Goal: Task Accomplishment & Management: Complete application form

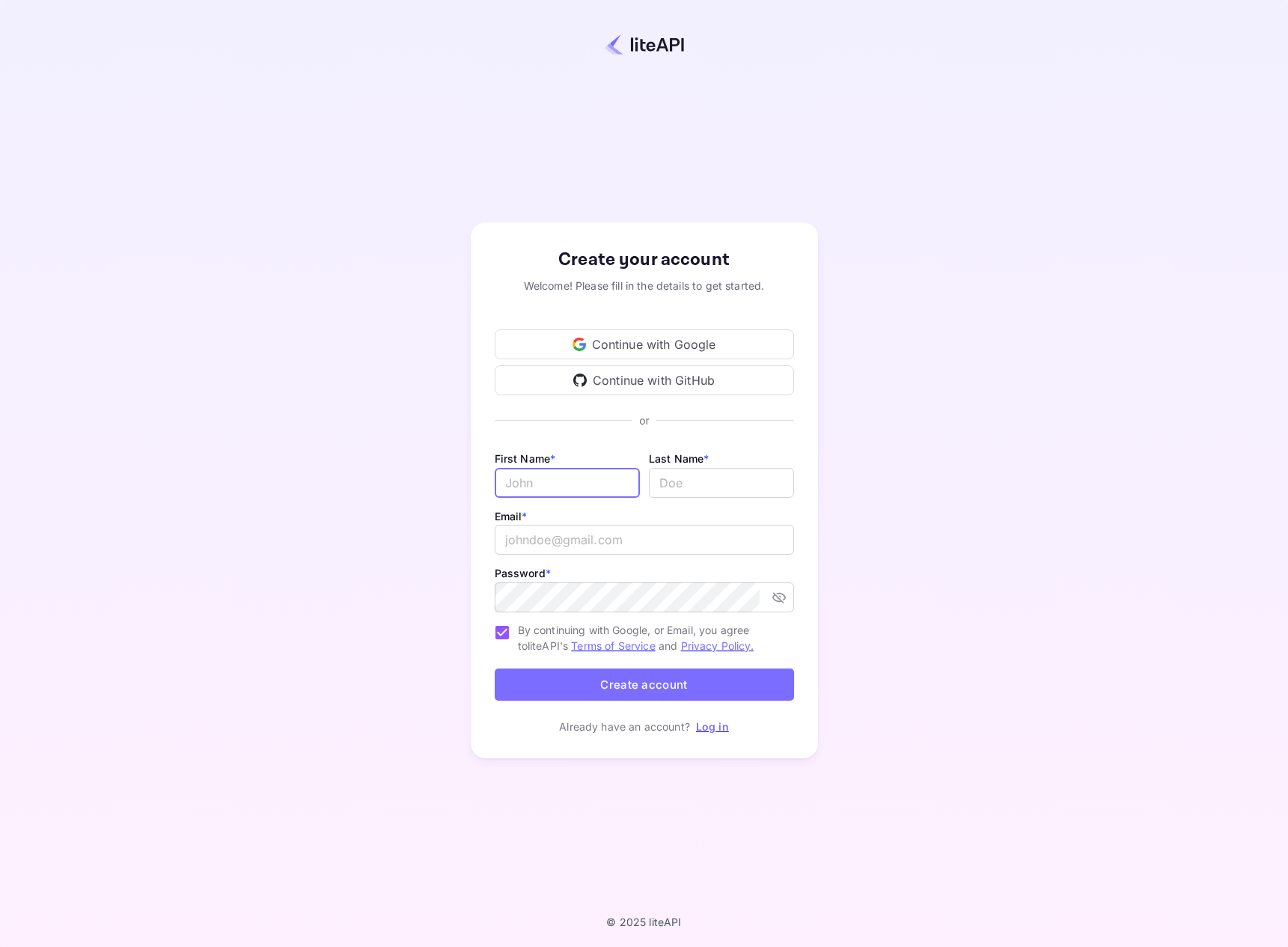
click at [541, 485] on input "Email *" at bounding box center [567, 482] width 145 height 30
click at [0, 946] on com-1password-button at bounding box center [0, 947] width 0 height 0
type input "[PERSON_NAME]"
type input "[PERSON_NAME][EMAIL_ADDRESS][PERSON_NAME][DOMAIN_NAME]"
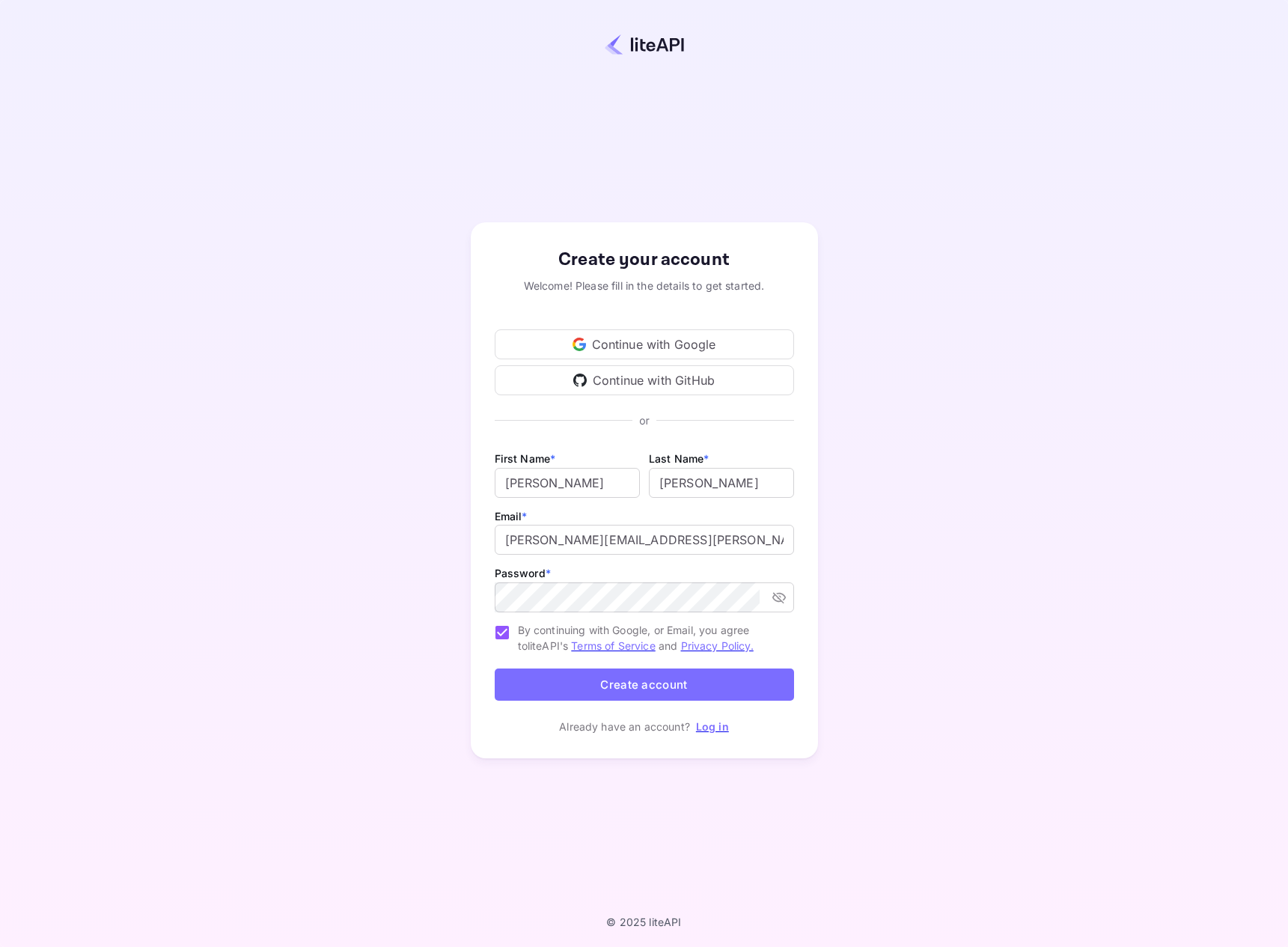
click at [655, 680] on button "Create account" at bounding box center [644, 685] width 299 height 32
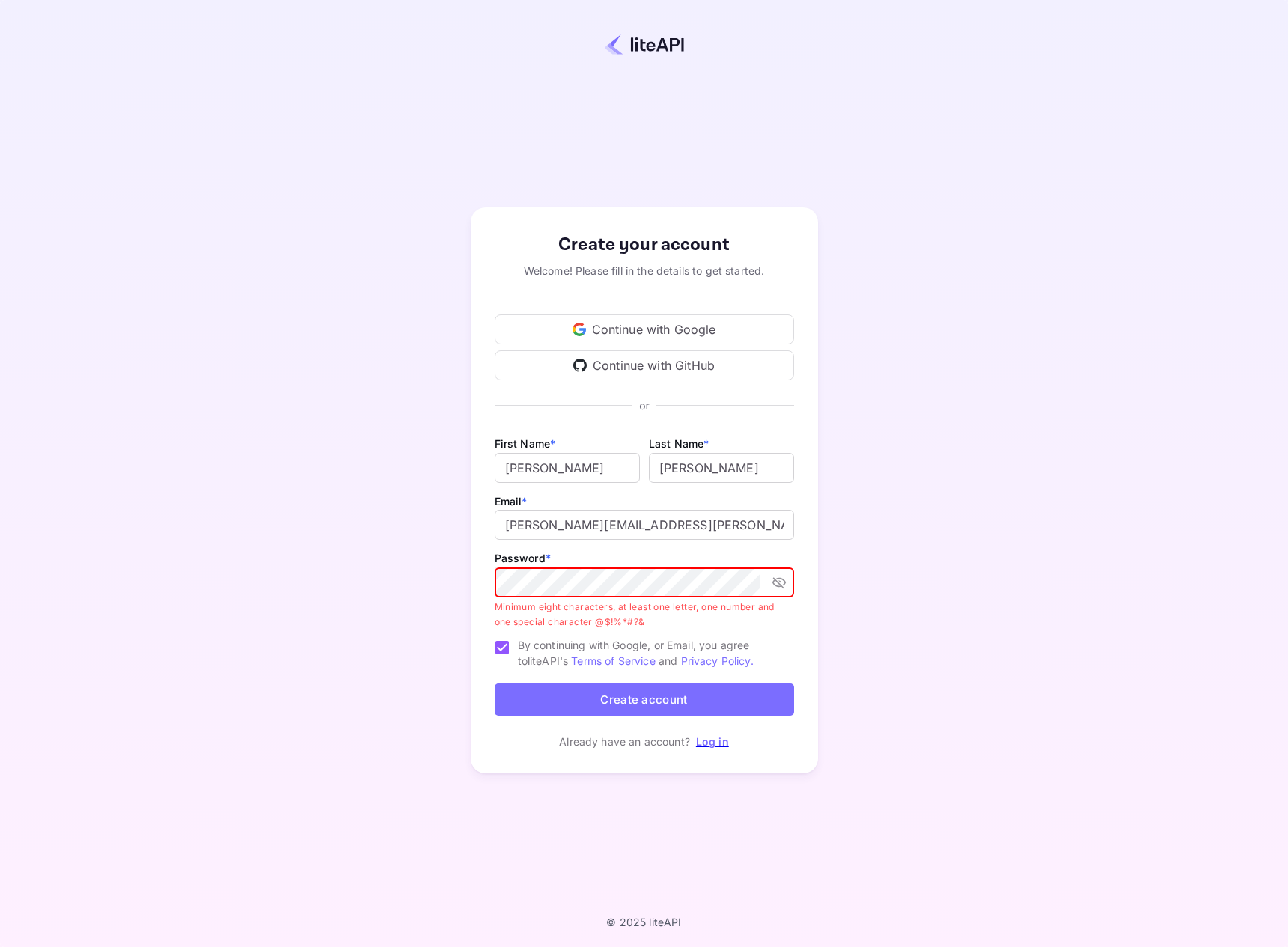
click at [0, 946] on com-1password-button at bounding box center [0, 947] width 0 height 0
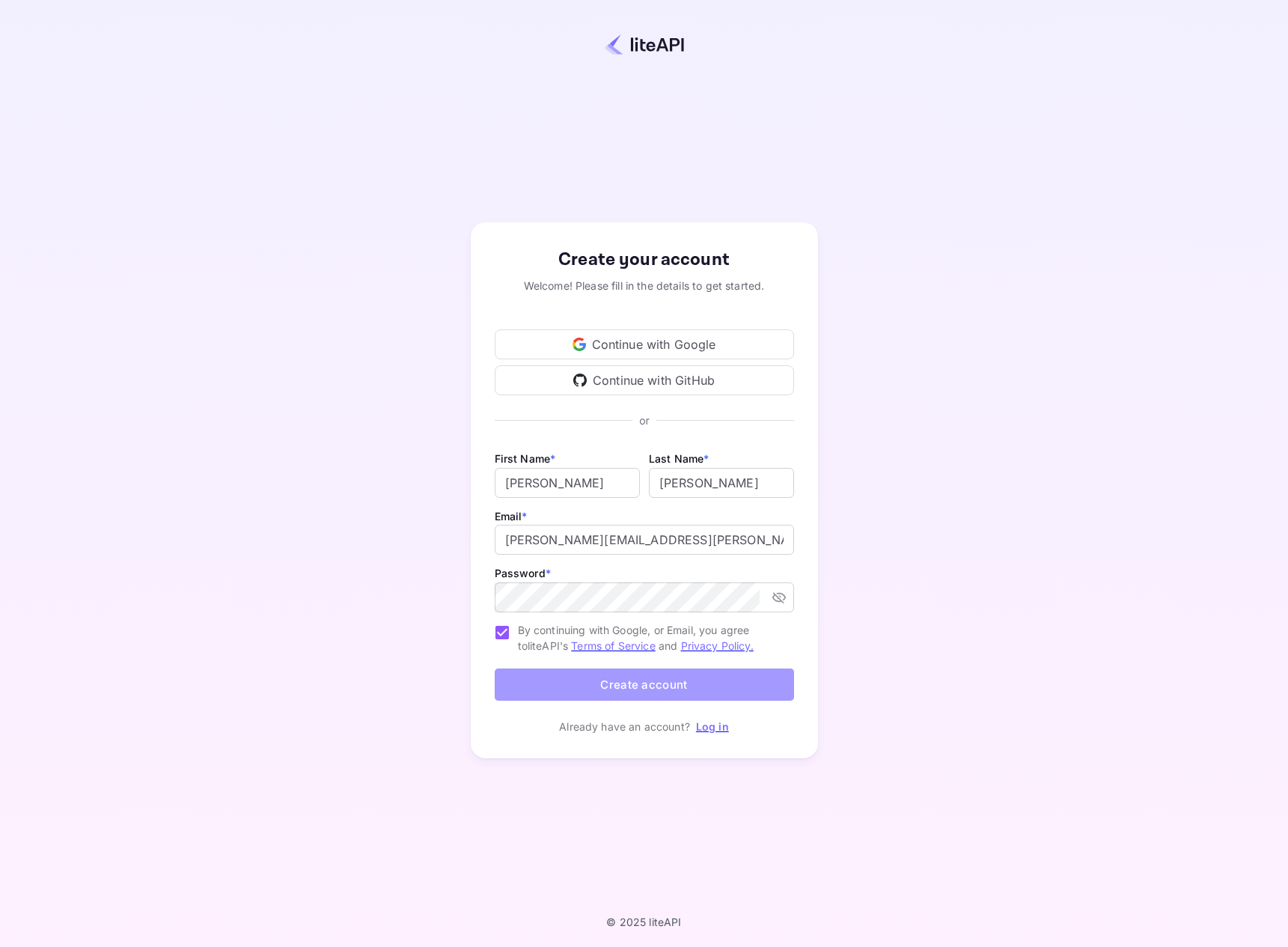
click at [642, 698] on button "Create account" at bounding box center [644, 685] width 299 height 32
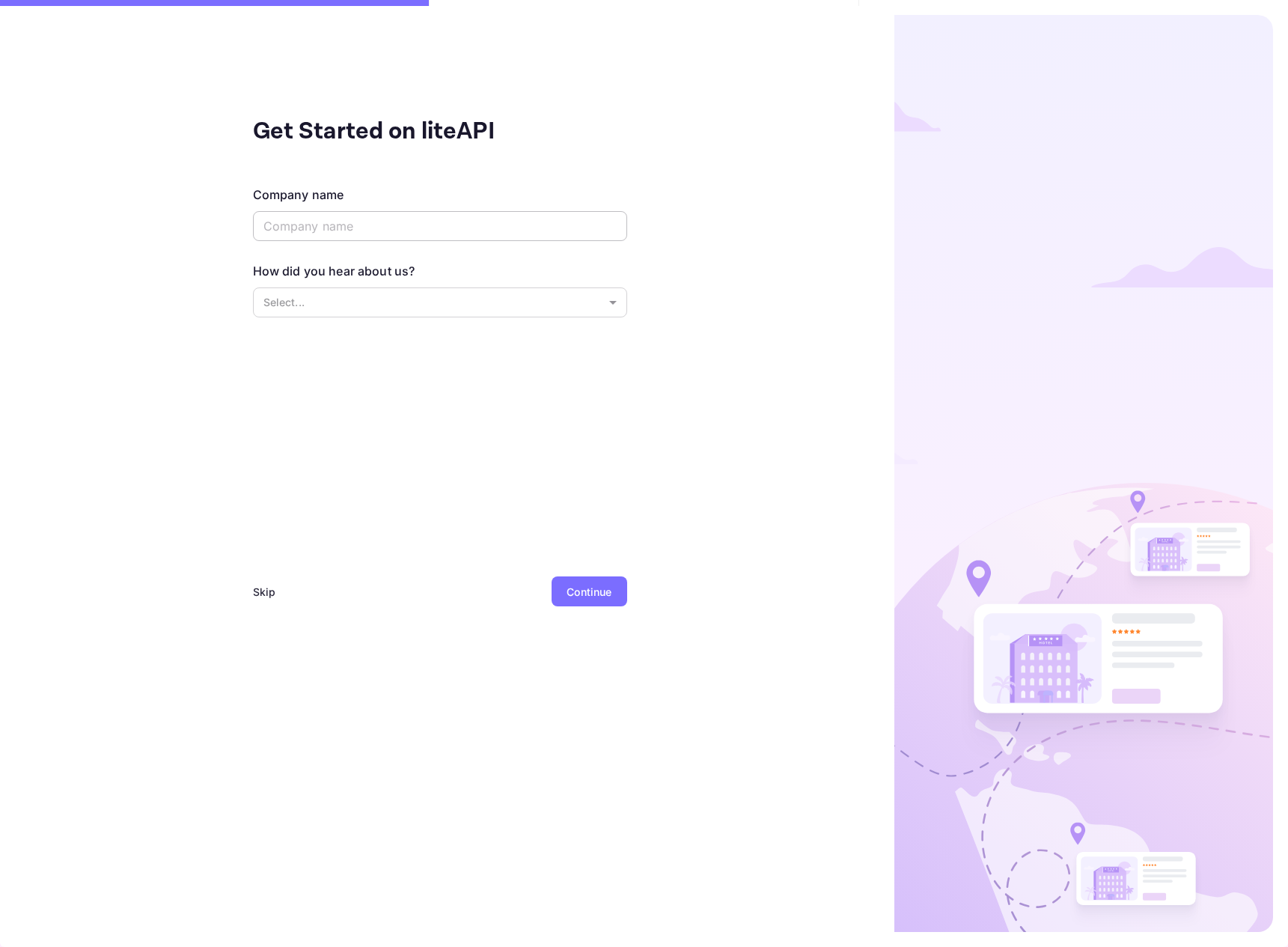
click at [389, 226] on input "text" at bounding box center [439, 225] width 375 height 30
type input "Powertrip"
click at [444, 297] on body "Get Started on liteAPI Company name Powertrip ​ How did you hear about us? Sele…" at bounding box center [644, 473] width 1288 height 947
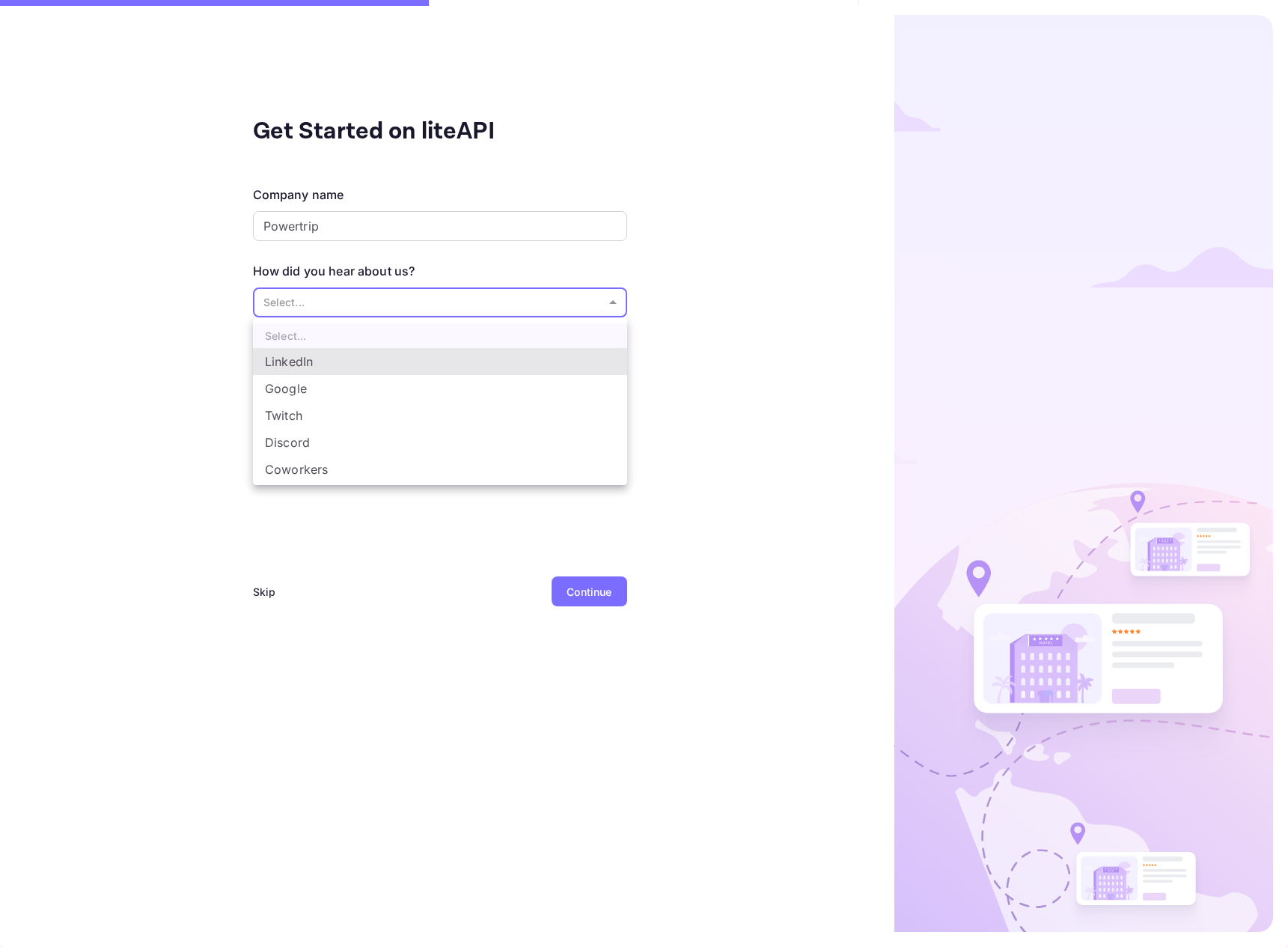
click at [388, 388] on li "Google" at bounding box center [439, 389] width 375 height 27
type input "Google"
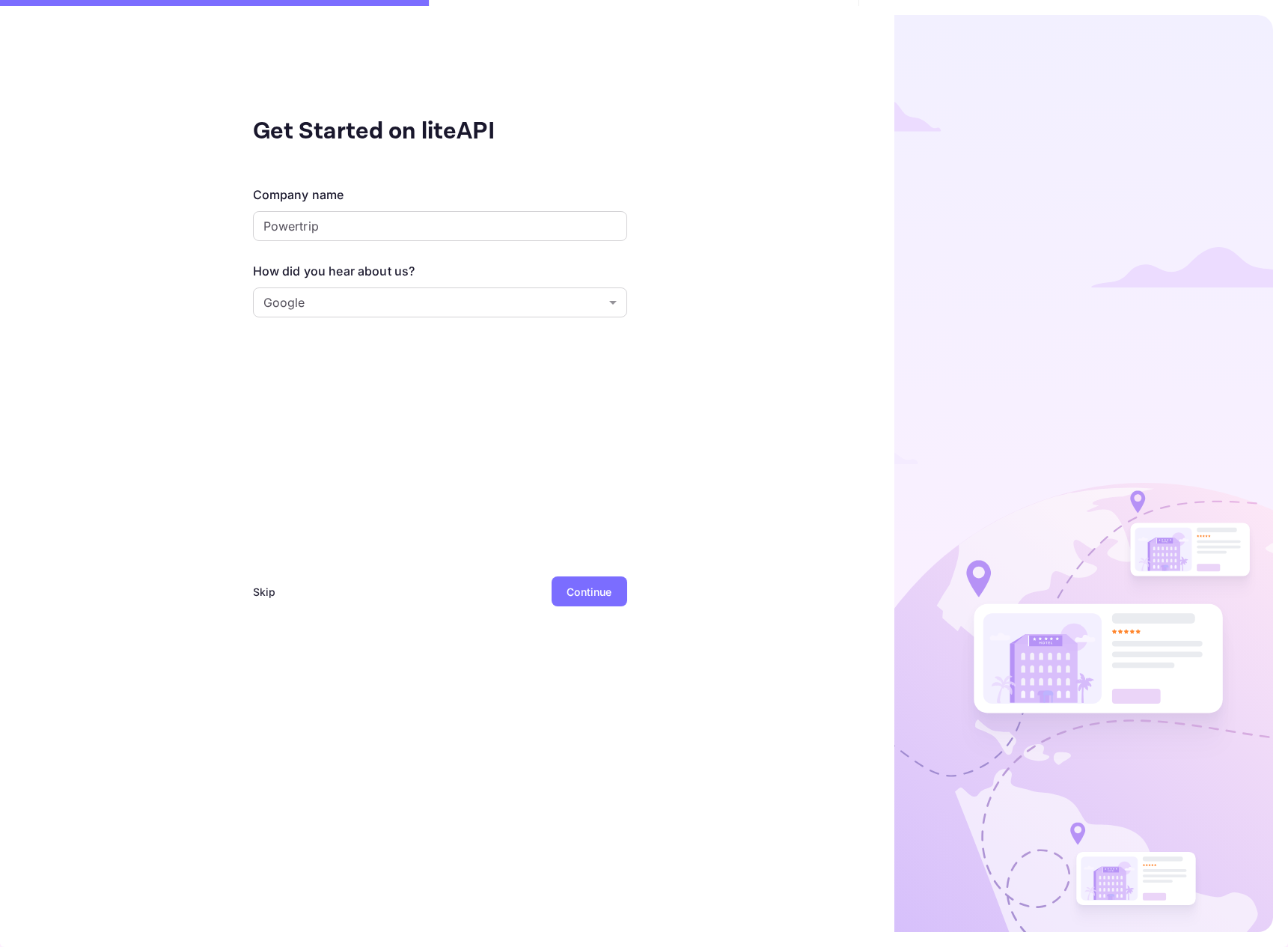
click at [600, 590] on div "Continue" at bounding box center [589, 592] width 45 height 16
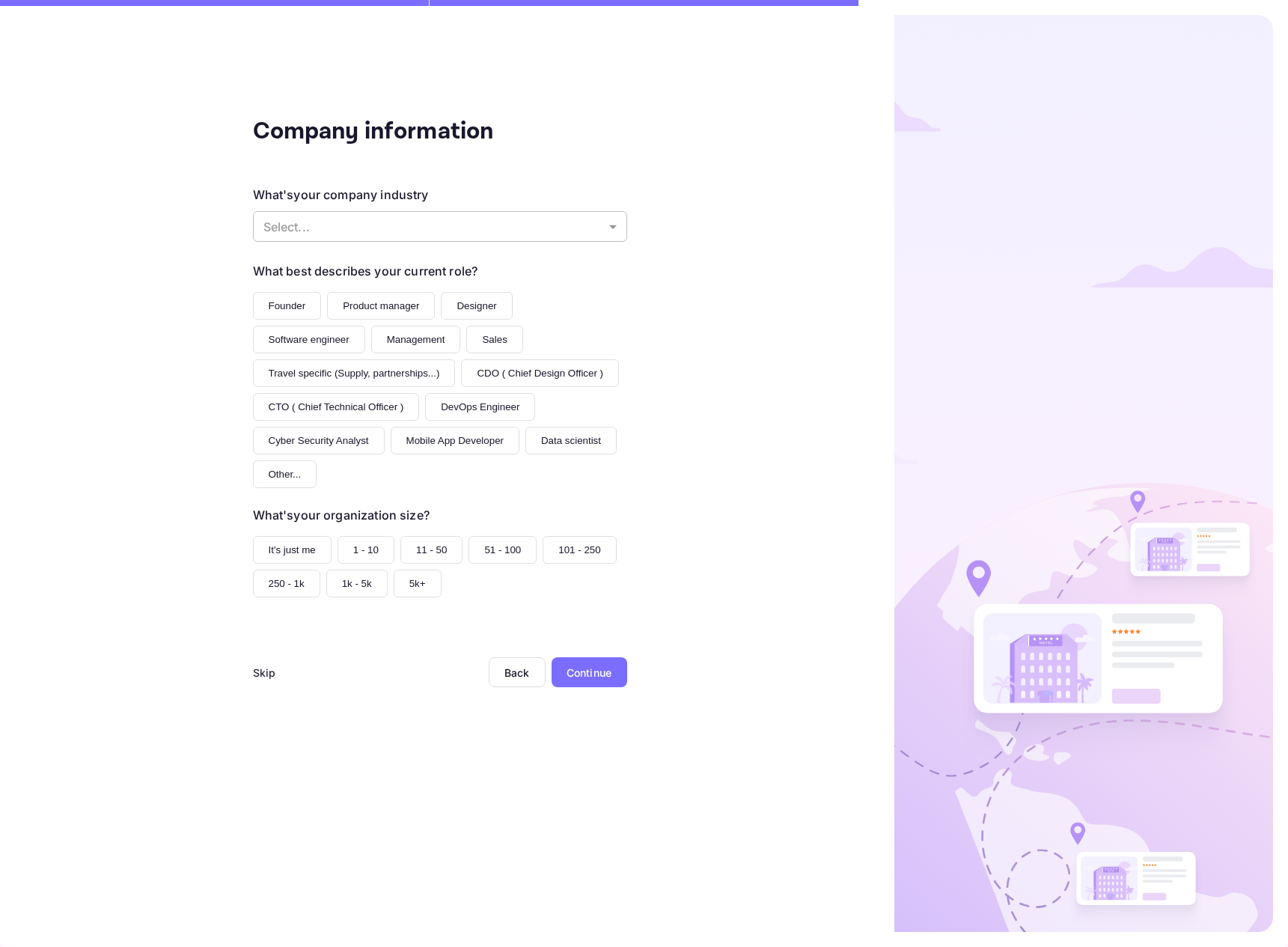
click at [525, 222] on body "Company information What's your company industry Select... ​ What best describe…" at bounding box center [644, 473] width 1288 height 947
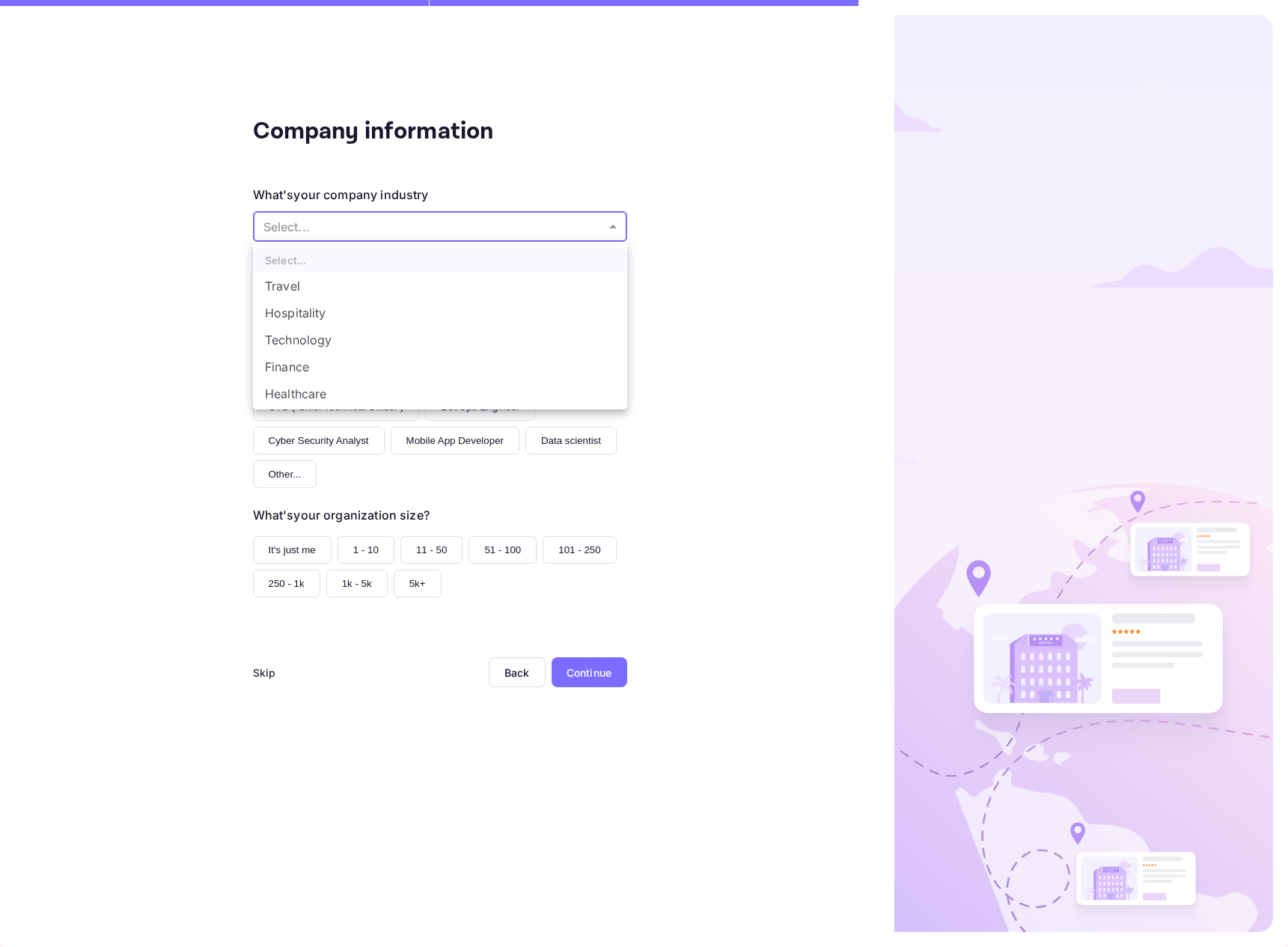
click at [403, 334] on li "Technology" at bounding box center [439, 340] width 375 height 27
type input "Technology"
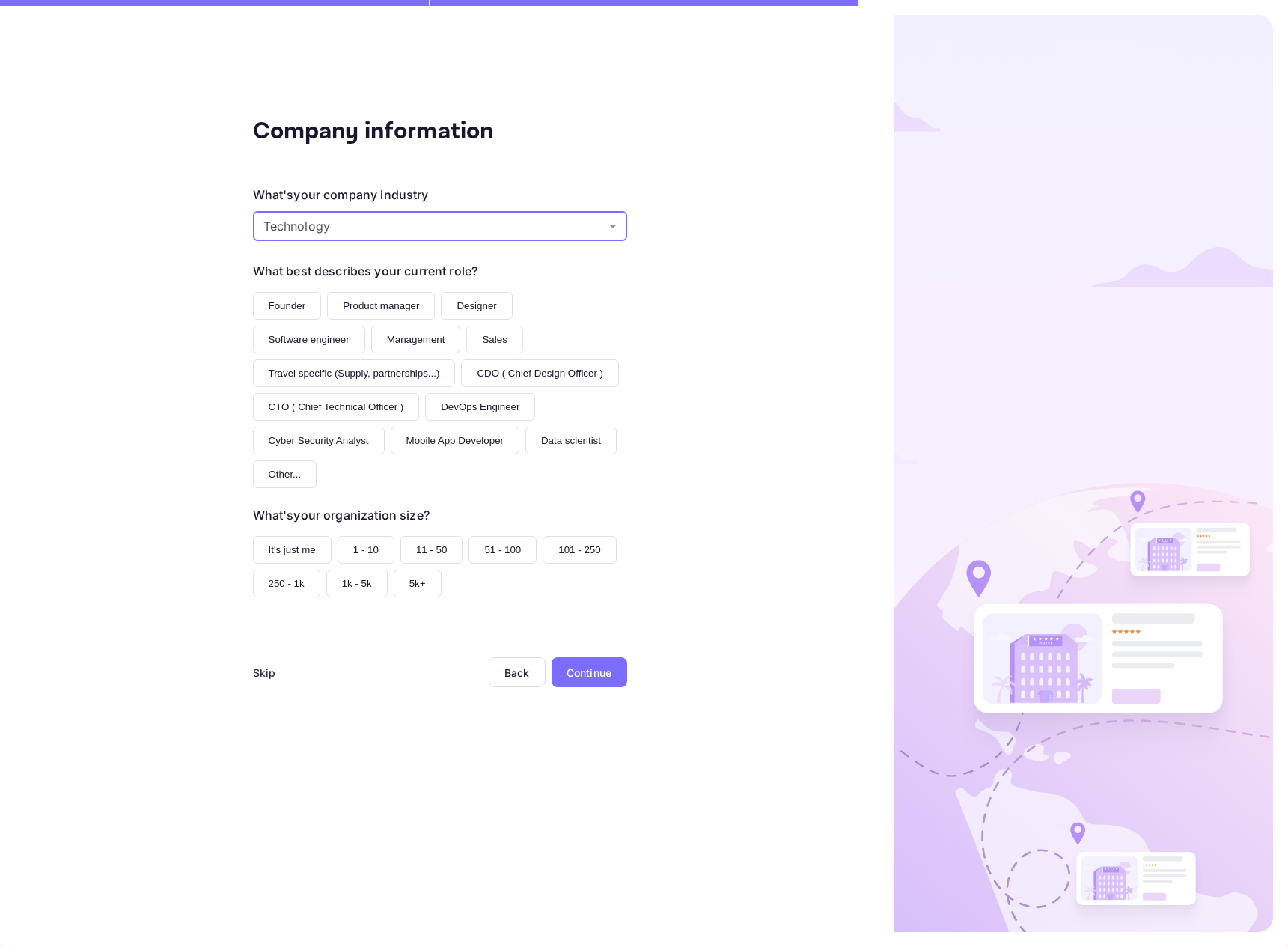
click at [290, 308] on button "Founder" at bounding box center [287, 306] width 69 height 28
click at [338, 345] on button "Software engineer" at bounding box center [309, 339] width 112 height 28
click at [304, 549] on button "It's just me" at bounding box center [292, 549] width 79 height 28
click at [606, 673] on div "Continue" at bounding box center [589, 673] width 45 height 16
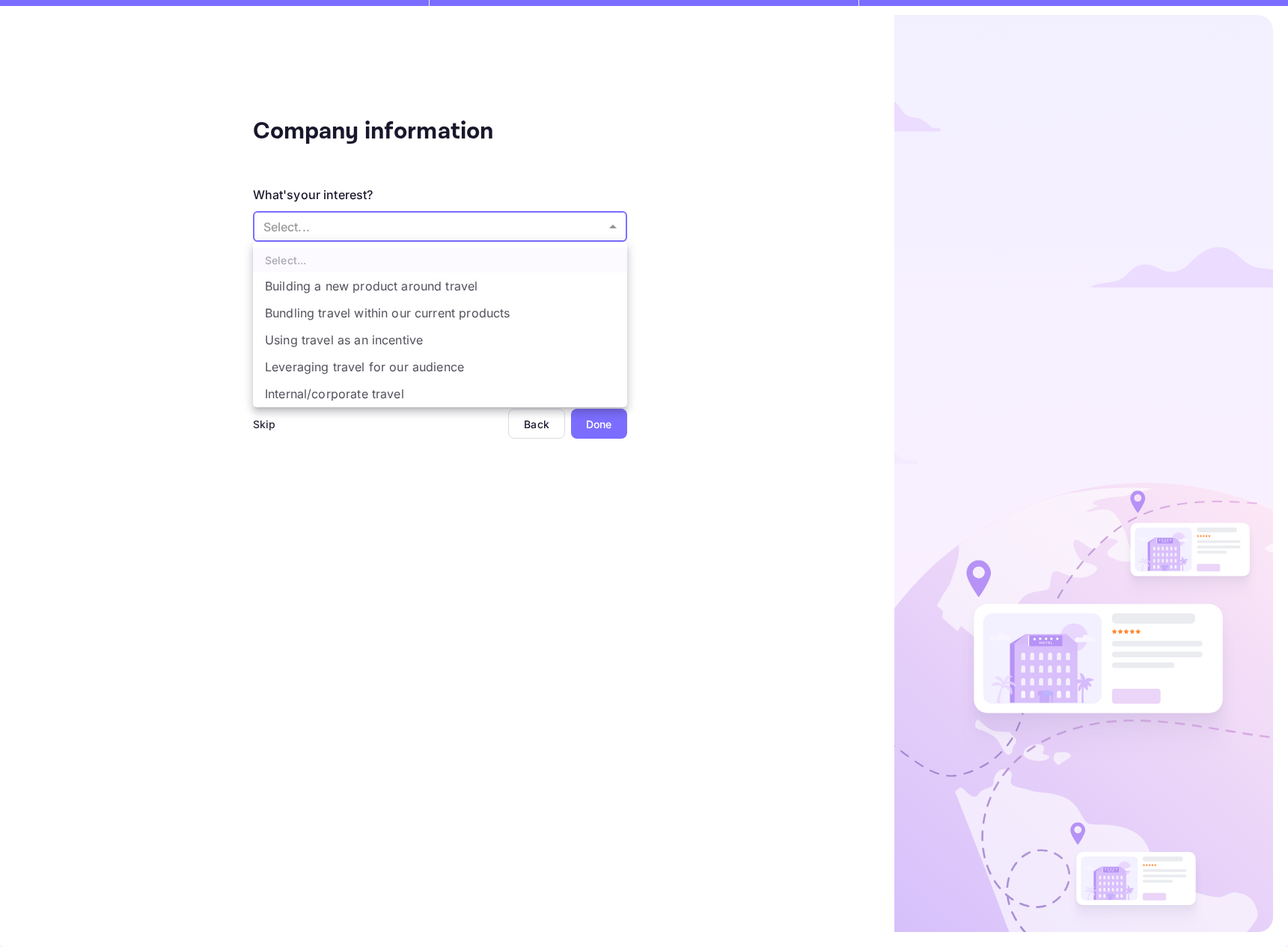
click at [557, 229] on body "Company information What's your interest? Select... ​ Do you have any previous …" at bounding box center [644, 473] width 1288 height 947
click at [521, 283] on li "Building a new product around travel" at bounding box center [439, 286] width 375 height 27
type input "Building a new product around travel"
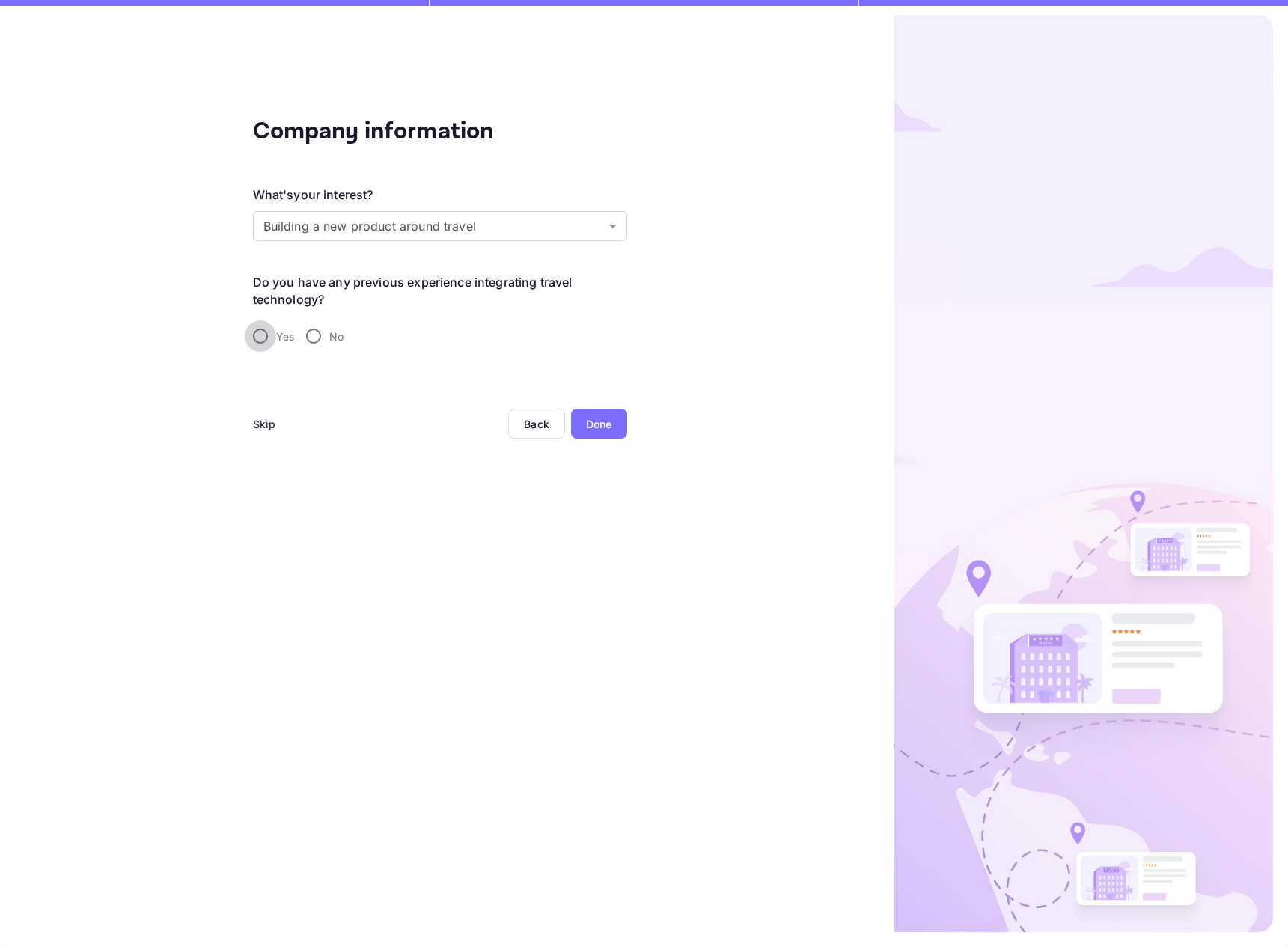
click at [257, 340] on input "Yes" at bounding box center [260, 335] width 31 height 31
radio input "true"
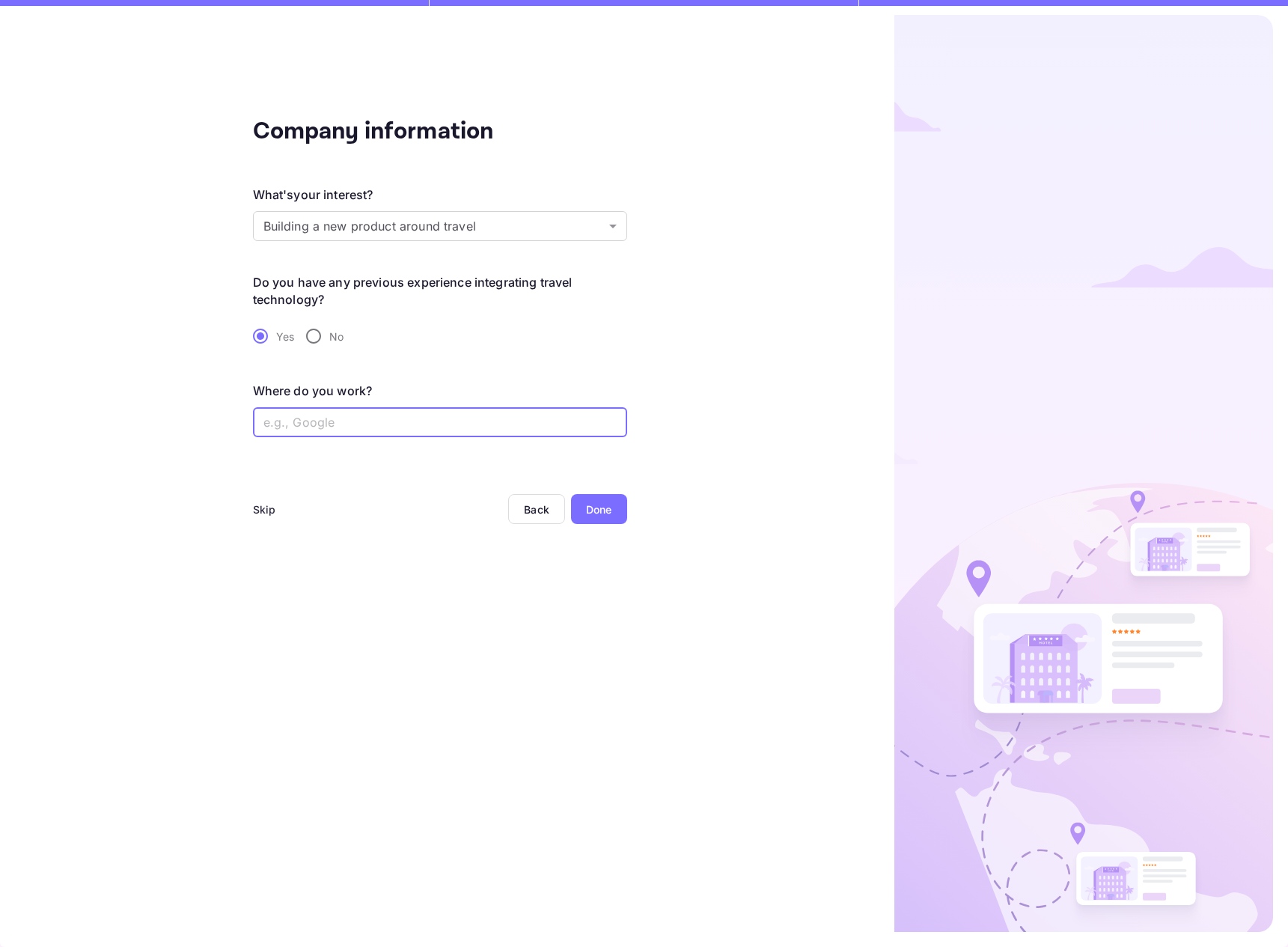
click at [415, 424] on input "text" at bounding box center [439, 422] width 375 height 30
type input "self employed"
click at [590, 504] on div "Done" at bounding box center [599, 509] width 26 height 16
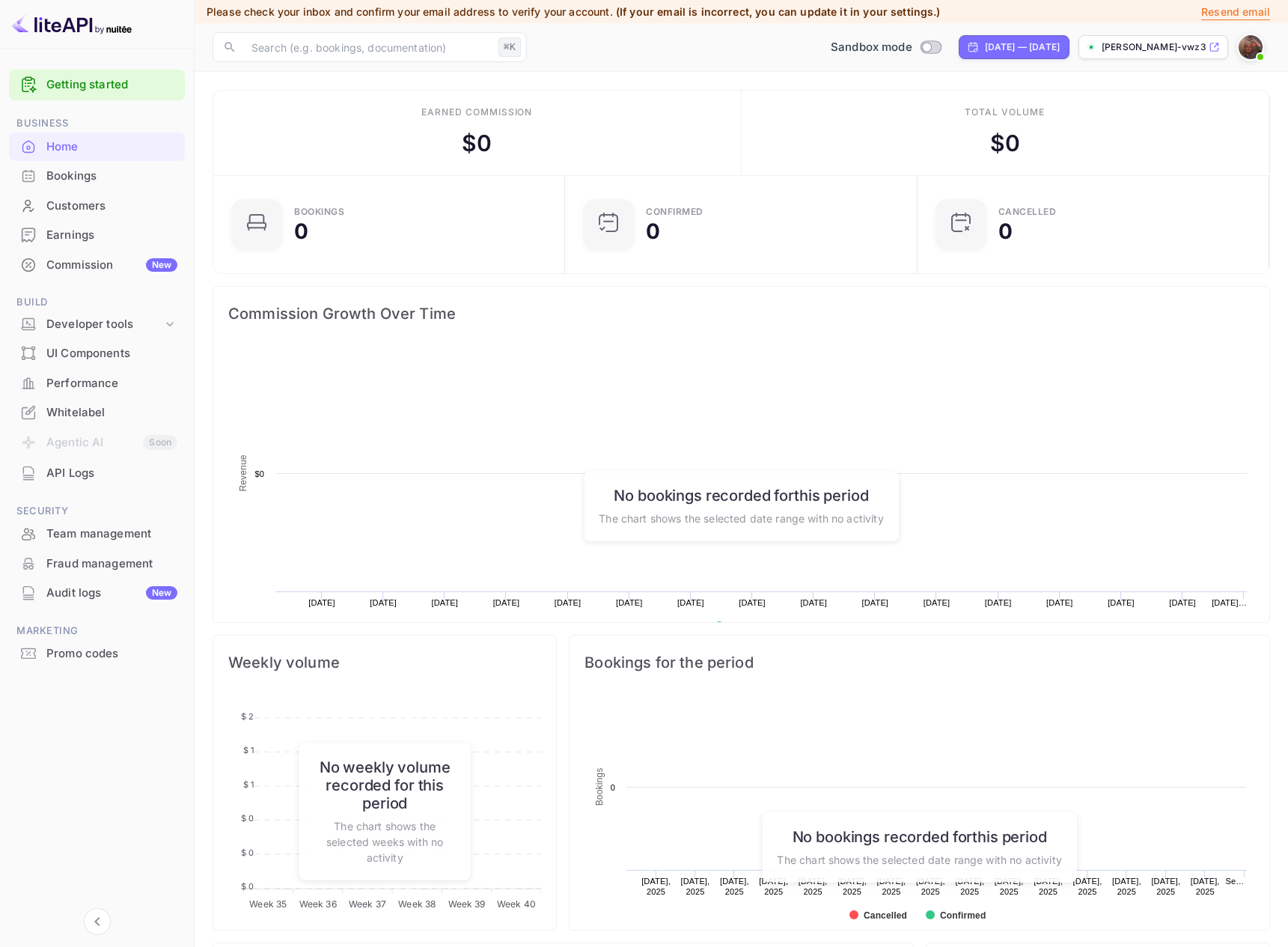
scroll to position [243, 342]
